Goal: Check status: Check status

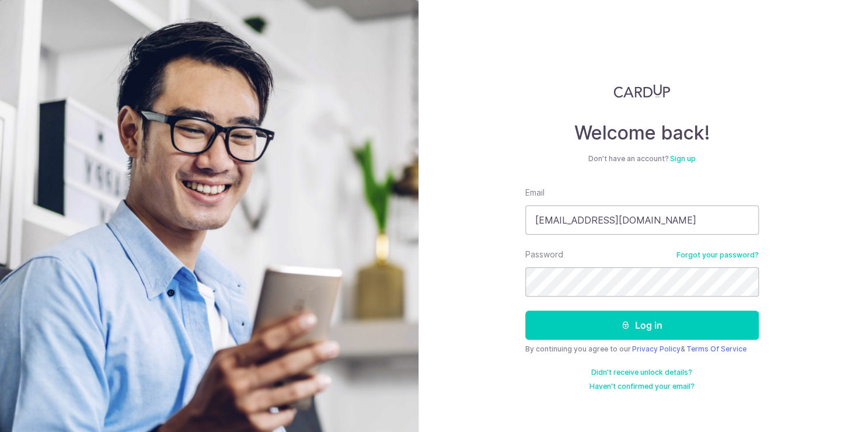
type input "[EMAIL_ADDRESS][DOMAIN_NAME]"
click at [525, 311] on button "Log in" at bounding box center [642, 325] width 234 height 29
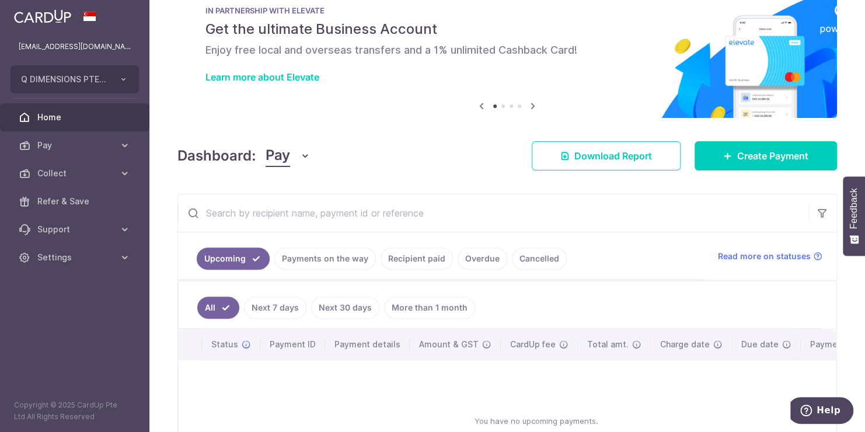
scroll to position [58, 0]
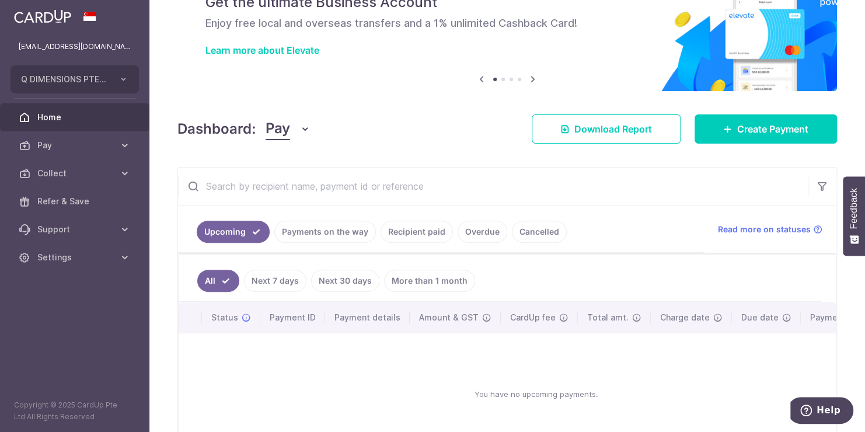
click at [340, 235] on link "Payments on the way" at bounding box center [325, 232] width 102 height 22
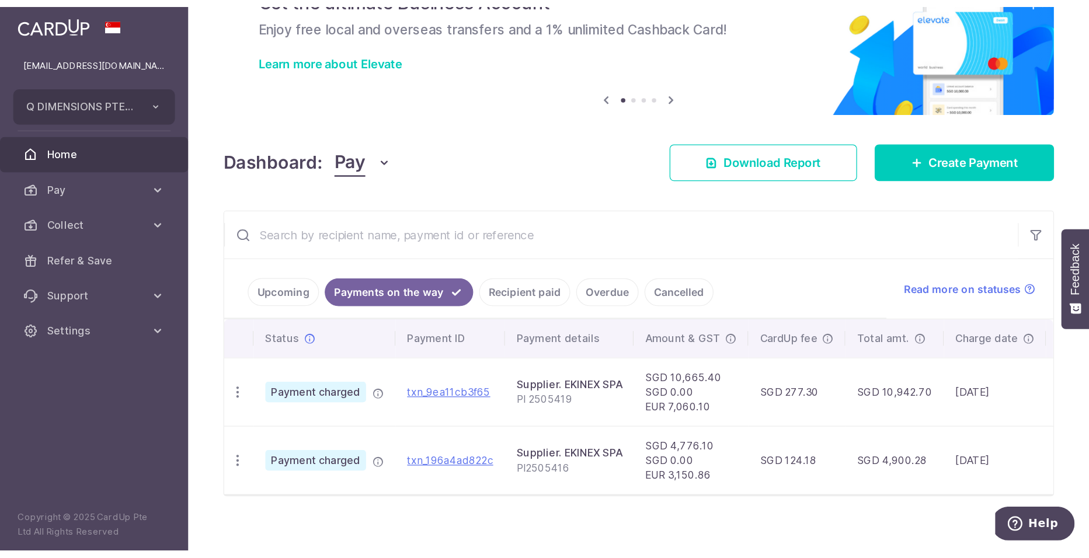
scroll to position [79, 0]
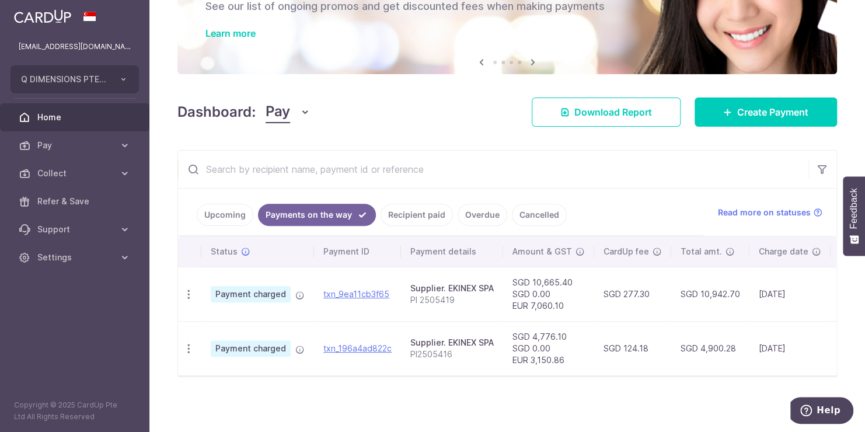
click at [459, 393] on div "× Pause Schedule Pause all future payments in this series Pause just this one p…" at bounding box center [507, 216] width 716 height 432
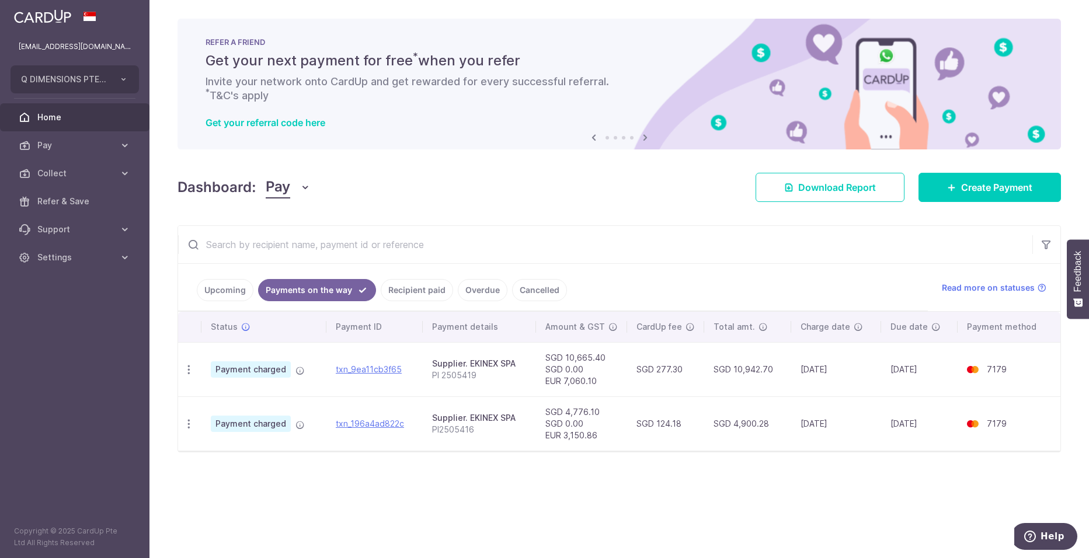
scroll to position [0, 0]
